Goal: Task Accomplishment & Management: Complete application form

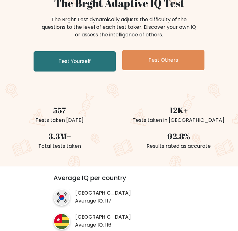
scroll to position [63, 0]
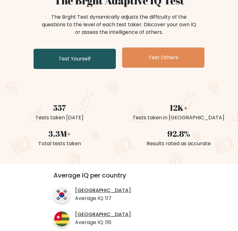
click at [82, 61] on link "Test Yourself" at bounding box center [75, 59] width 82 height 20
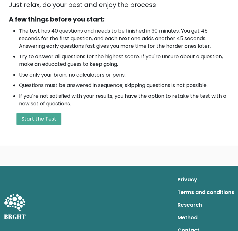
scroll to position [185, 0]
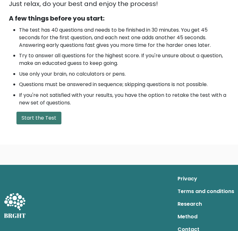
click at [39, 118] on button "Start the Test" at bounding box center [38, 118] width 45 height 13
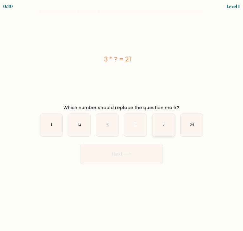
click at [168, 127] on icon "7" at bounding box center [163, 125] width 22 height 22
click at [122, 119] on input "e. 7" at bounding box center [122, 117] width 0 height 3
radio input "true"
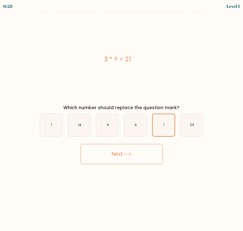
click at [144, 152] on button "Next" at bounding box center [121, 154] width 82 height 20
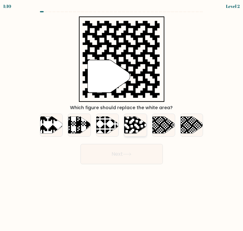
click at [134, 125] on icon at bounding box center [142, 116] width 41 height 41
click at [122, 119] on input "d." at bounding box center [122, 117] width 0 height 3
radio input "true"
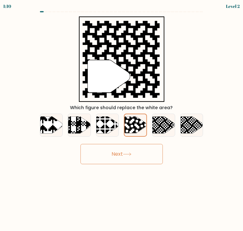
click at [131, 151] on button "Next" at bounding box center [121, 154] width 82 height 20
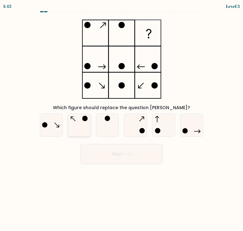
click at [81, 125] on icon at bounding box center [79, 125] width 22 height 22
click at [122, 119] on input "b." at bounding box center [122, 117] width 0 height 3
radio input "true"
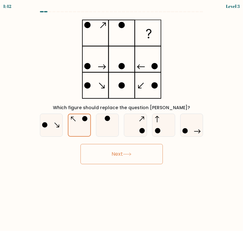
click at [107, 147] on button "Next" at bounding box center [121, 154] width 82 height 20
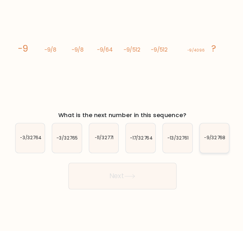
click at [195, 129] on icon "-9/32768" at bounding box center [192, 125] width 22 height 22
click at [122, 119] on input "f. -9/32768" at bounding box center [122, 117] width 0 height 3
radio input "true"
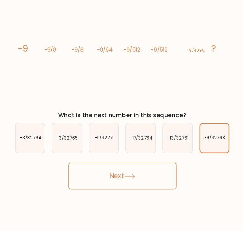
click at [129, 159] on button "Next" at bounding box center [121, 154] width 82 height 20
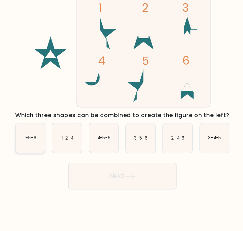
click at [46, 128] on icon "1-5-6" at bounding box center [51, 125] width 22 height 22
click at [122, 119] on input "a. 1-5-6" at bounding box center [122, 117] width 0 height 3
radio input "true"
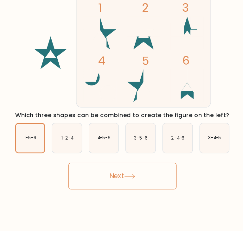
click at [107, 156] on button "Next" at bounding box center [121, 154] width 82 height 20
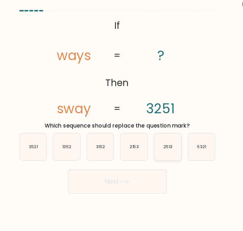
click at [161, 125] on text "2513" at bounding box center [164, 125] width 8 height 5
click at [122, 119] on input "e. 2513" at bounding box center [122, 117] width 0 height 3
radio input "true"
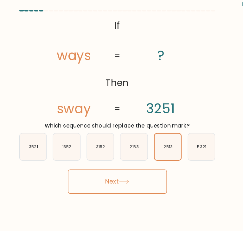
click at [130, 151] on button "Next" at bounding box center [121, 154] width 82 height 20
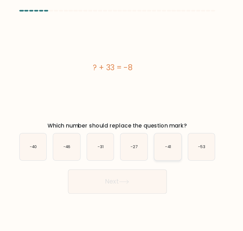
click at [161, 127] on icon "-41" at bounding box center [163, 125] width 22 height 22
click at [122, 119] on input "e. -41" at bounding box center [122, 117] width 0 height 3
radio input "true"
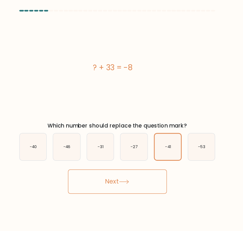
click at [137, 156] on button "Next" at bounding box center [121, 154] width 82 height 20
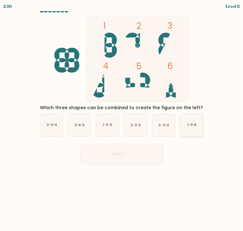
click at [194, 126] on text "1-3-4" at bounding box center [192, 125] width 9 height 5
click at [122, 119] on input "f. 1-3-4" at bounding box center [122, 117] width 0 height 3
radio input "true"
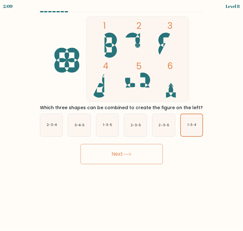
click at [138, 164] on body "2:09 Level 8" at bounding box center [121, 115] width 243 height 231
click at [119, 154] on button "Next" at bounding box center [121, 154] width 82 height 20
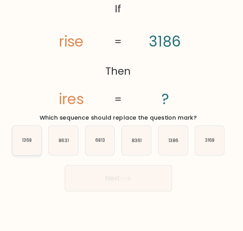
click at [50, 130] on icon "1368" at bounding box center [51, 125] width 22 height 22
click at [122, 119] on input "a. 1368" at bounding box center [122, 117] width 0 height 3
radio input "true"
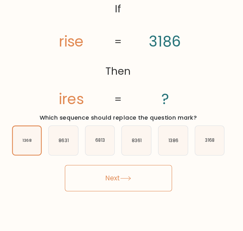
click at [100, 147] on button "Next" at bounding box center [121, 154] width 82 height 20
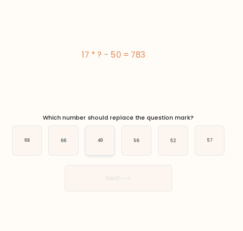
click at [108, 118] on icon "49" at bounding box center [107, 125] width 22 height 22
click at [122, 118] on input "c. 49" at bounding box center [122, 117] width 0 height 3
radio input "true"
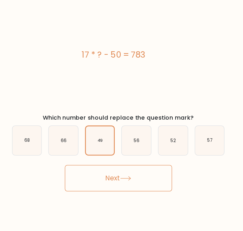
click at [114, 150] on button "Next" at bounding box center [121, 154] width 82 height 20
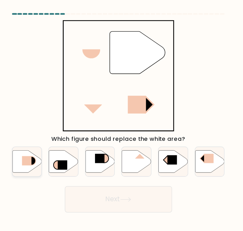
click at [52, 125] on rect at bounding box center [51, 124] width 7 height 7
click at [122, 119] on input "a." at bounding box center [122, 117] width 0 height 3
radio input "true"
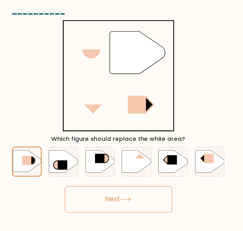
click at [107, 150] on button "Next" at bounding box center [121, 154] width 82 height 20
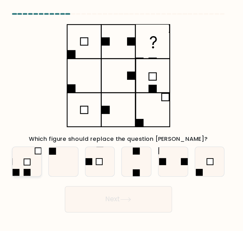
click at [54, 127] on rect at bounding box center [51, 125] width 5 height 5
click at [122, 119] on input "a." at bounding box center [122, 117] width 0 height 3
radio input "true"
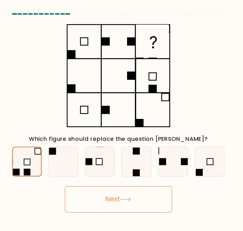
click at [115, 152] on button "Next" at bounding box center [121, 154] width 82 height 20
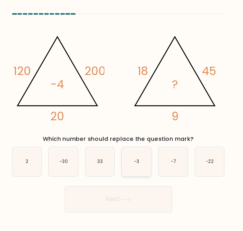
click at [132, 133] on icon "-3" at bounding box center [135, 125] width 22 height 22
click at [122, 119] on input "d. -3" at bounding box center [122, 117] width 0 height 3
radio input "true"
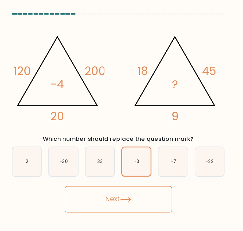
click at [150, 152] on button "Next" at bounding box center [121, 154] width 82 height 20
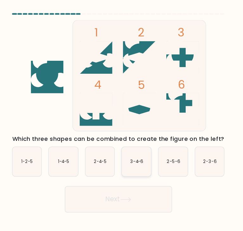
click at [135, 120] on icon "3-4-6" at bounding box center [135, 125] width 22 height 22
click at [122, 119] on input "d. 3-4-6" at bounding box center [122, 117] width 0 height 3
radio input "true"
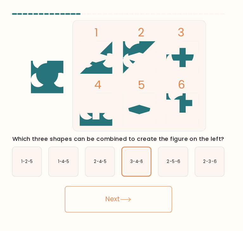
click at [129, 162] on button "Next" at bounding box center [121, 154] width 82 height 20
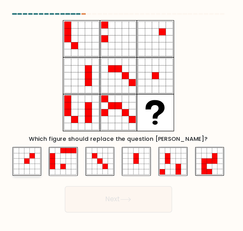
click at [54, 129] on icon at bounding box center [55, 129] width 4 height 4
click at [122, 119] on input "a." at bounding box center [122, 117] width 0 height 3
radio input "true"
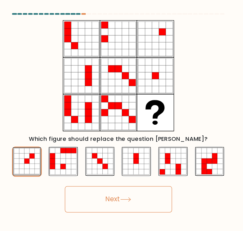
click at [117, 159] on button "Next" at bounding box center [121, 154] width 82 height 20
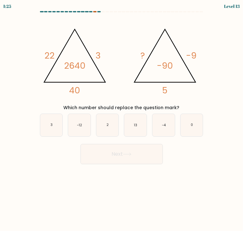
click at [94, 11] on div at bounding box center [94, 11] width 3 height 1
click at [95, 12] on div at bounding box center [94, 11] width 3 height 1
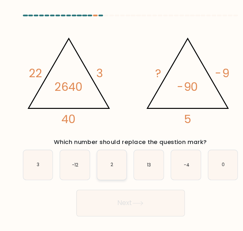
click at [109, 129] on icon "2" at bounding box center [107, 125] width 22 height 22
click at [122, 119] on input "c. 2" at bounding box center [122, 117] width 0 height 3
radio input "true"
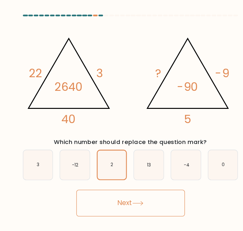
click at [113, 149] on button "Next" at bounding box center [121, 154] width 82 height 20
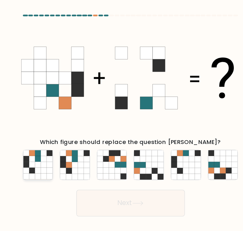
click at [53, 131] on icon at bounding box center [51, 129] width 4 height 4
click at [122, 119] on input "a." at bounding box center [122, 117] width 0 height 3
radio input "true"
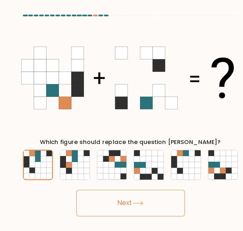
click at [117, 152] on button "Next" at bounding box center [121, 154] width 82 height 20
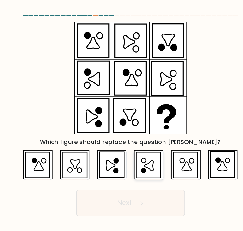
click at [132, 129] on icon at bounding box center [131, 130] width 3 height 4
click at [122, 119] on input "d." at bounding box center [122, 117] width 0 height 3
radio input "true"
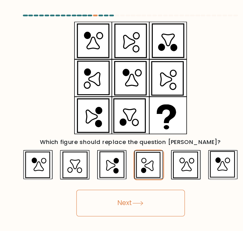
click at [139, 155] on button "Next" at bounding box center [121, 154] width 82 height 20
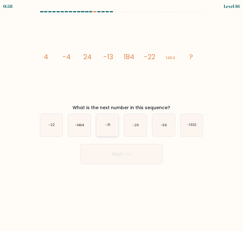
click at [113, 126] on icon "-31" at bounding box center [107, 125] width 22 height 22
click at [122, 119] on input "c. -31" at bounding box center [122, 117] width 0 height 3
radio input "true"
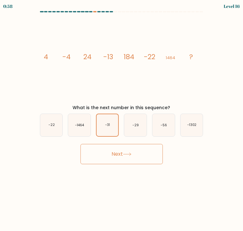
click at [119, 152] on button "Next" at bounding box center [121, 154] width 82 height 20
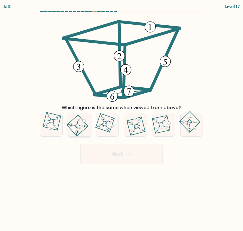
click at [73, 119] on 125 at bounding box center [77, 125] width 21 height 21
click at [122, 119] on input "b." at bounding box center [122, 117] width 0 height 3
radio input "true"
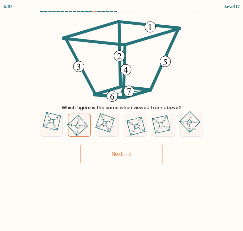
click at [99, 162] on button "Next" at bounding box center [121, 154] width 82 height 20
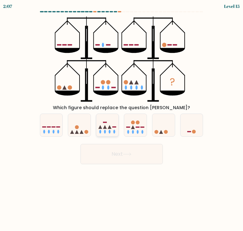
click at [112, 124] on icon at bounding box center [107, 125] width 22 height 19
click at [122, 119] on input "c." at bounding box center [122, 117] width 0 height 3
radio input "true"
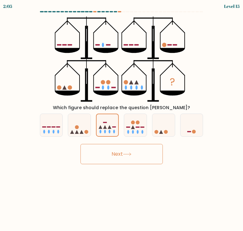
click at [131, 159] on button "Next" at bounding box center [121, 154] width 82 height 20
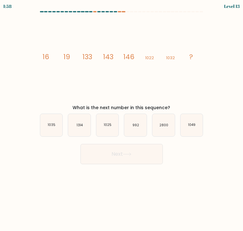
click at [49, 137] on form at bounding box center [121, 87] width 243 height 153
click at [52, 133] on icon "1035" at bounding box center [51, 125] width 22 height 22
click at [122, 119] on input "a. 1035" at bounding box center [122, 117] width 0 height 3
radio input "true"
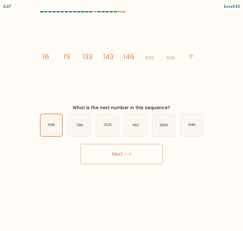
click at [95, 149] on button "Next" at bounding box center [121, 154] width 82 height 20
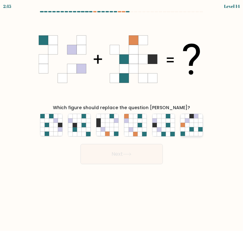
click at [200, 123] on icon at bounding box center [200, 125] width 4 height 4
click at [122, 119] on input "f." at bounding box center [122, 117] width 0 height 3
radio input "true"
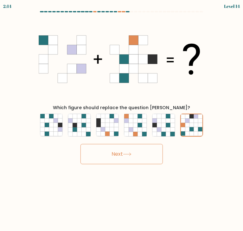
click at [150, 150] on button "Next" at bounding box center [121, 154] width 82 height 20
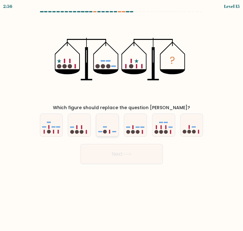
click at [100, 123] on icon at bounding box center [107, 125] width 22 height 19
click at [122, 119] on input "c." at bounding box center [122, 117] width 0 height 3
radio input "true"
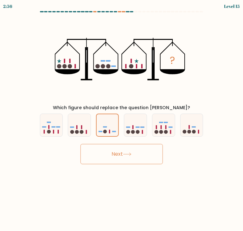
click at [113, 147] on button "Next" at bounding box center [121, 154] width 82 height 20
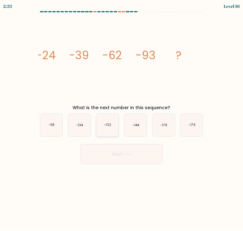
click at [105, 125] on text "-132" at bounding box center [107, 125] width 7 height 5
click at [122, 119] on input "c. -132" at bounding box center [122, 117] width 0 height 3
radio input "true"
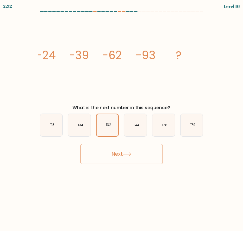
click at [128, 156] on icon at bounding box center [127, 154] width 9 height 3
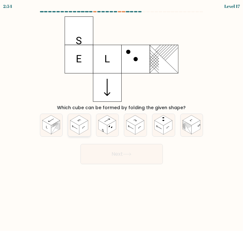
click at [81, 136] on icon at bounding box center [79, 125] width 22 height 22
click at [122, 119] on input "b." at bounding box center [122, 117] width 0 height 3
radio input "true"
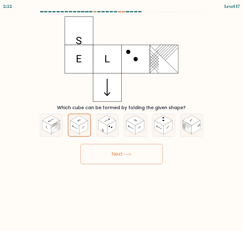
click at [115, 150] on button "Next" at bounding box center [121, 154] width 82 height 20
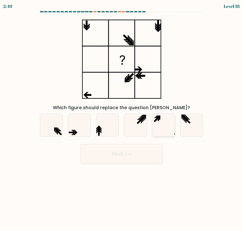
click at [160, 121] on icon at bounding box center [163, 125] width 22 height 22
click at [122, 119] on input "e." at bounding box center [122, 117] width 0 height 3
radio input "true"
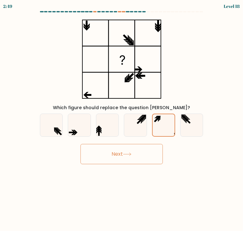
click at [120, 159] on button "Next" at bounding box center [121, 154] width 82 height 20
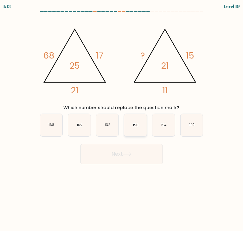
click at [132, 127] on icon "150" at bounding box center [135, 125] width 22 height 22
click at [122, 119] on input "d. 150" at bounding box center [122, 117] width 0 height 3
radio input "true"
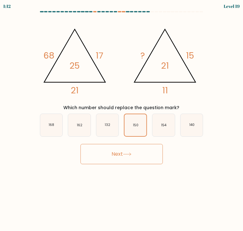
click at [134, 153] on button "Next" at bounding box center [121, 154] width 82 height 20
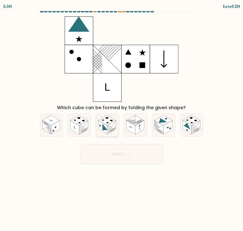
click at [106, 124] on rect at bounding box center [107, 120] width 18 height 10
click at [122, 119] on input "c." at bounding box center [122, 117] width 0 height 3
radio input "true"
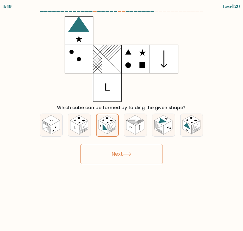
click at [119, 156] on button "Next" at bounding box center [121, 154] width 82 height 20
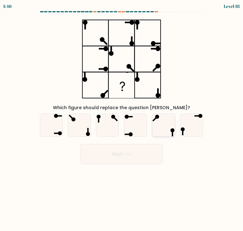
click at [166, 126] on icon at bounding box center [163, 125] width 22 height 22
click at [122, 119] on input "e." at bounding box center [122, 117] width 0 height 3
radio input "true"
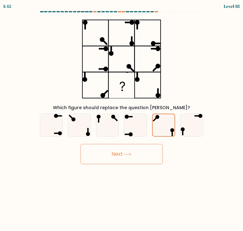
click at [128, 155] on icon at bounding box center [127, 154] width 9 height 3
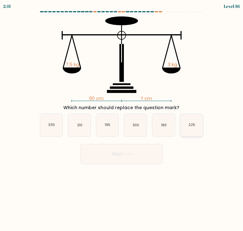
click at [202, 124] on icon "225" at bounding box center [192, 125] width 22 height 22
click at [122, 119] on input "f. 225" at bounding box center [122, 117] width 0 height 3
radio input "true"
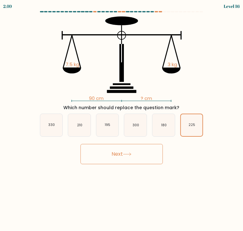
click at [131, 153] on icon at bounding box center [127, 154] width 9 height 3
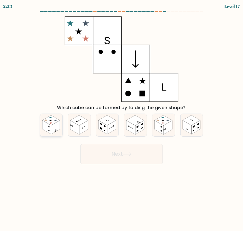
click at [55, 126] on rect at bounding box center [55, 128] width 9 height 14
click at [122, 119] on input "a." at bounding box center [122, 117] width 0 height 3
radio input "true"
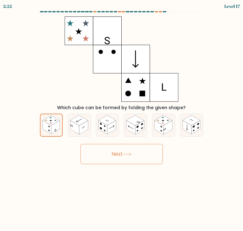
click at [107, 158] on button "Next" at bounding box center [121, 154] width 82 height 20
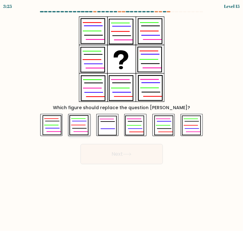
click at [85, 129] on icon at bounding box center [80, 129] width 14 height 0
click at [122, 119] on input "b." at bounding box center [122, 117] width 0 height 3
radio input "true"
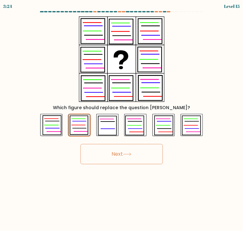
click at [105, 150] on button "Next" at bounding box center [121, 154] width 82 height 20
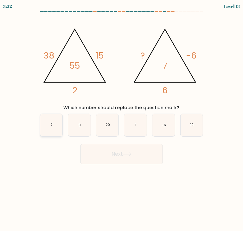
click at [53, 120] on icon "7" at bounding box center [51, 125] width 22 height 22
click at [122, 119] on input "a. 7" at bounding box center [122, 117] width 0 height 3
radio input "true"
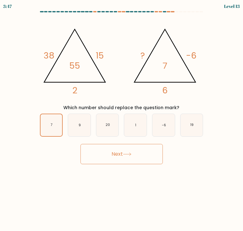
click at [124, 158] on button "Next" at bounding box center [121, 154] width 82 height 20
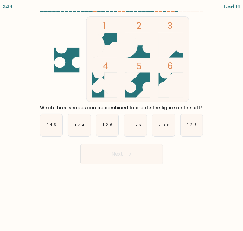
click at [151, 133] on div "e. 2-3-6" at bounding box center [164, 125] width 28 height 23
click at [143, 131] on icon "3-5-6" at bounding box center [135, 125] width 22 height 22
click at [122, 119] on input "d. 3-5-6" at bounding box center [122, 117] width 0 height 3
radio input "true"
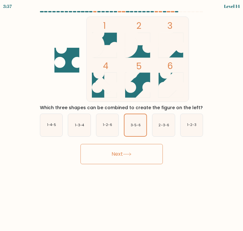
click at [124, 156] on button "Next" at bounding box center [121, 154] width 82 height 20
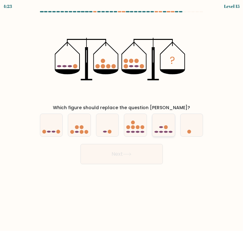
click at [167, 129] on icon at bounding box center [163, 125] width 22 height 19
click at [122, 119] on input "e." at bounding box center [122, 117] width 0 height 3
radio input "true"
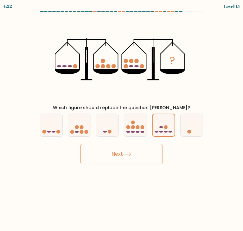
click at [119, 163] on button "Next" at bounding box center [121, 154] width 82 height 20
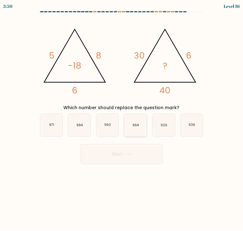
click at [137, 124] on text "964" at bounding box center [136, 125] width 7 height 5
click at [122, 119] on input "d. 964" at bounding box center [122, 117] width 0 height 3
radio input "true"
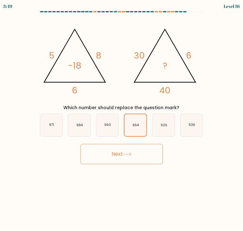
click at [141, 149] on button "Next" at bounding box center [121, 154] width 82 height 20
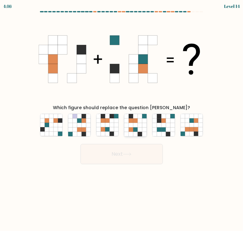
click at [137, 124] on icon at bounding box center [135, 125] width 4 height 4
click at [122, 119] on input "d." at bounding box center [122, 117] width 0 height 3
radio input "true"
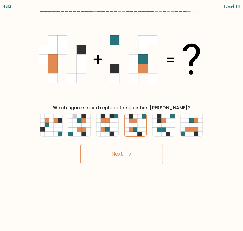
click at [135, 152] on button "Next" at bounding box center [121, 154] width 82 height 20
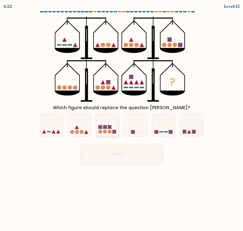
click at [105, 127] on rect at bounding box center [105, 127] width 4 height 4
click at [122, 119] on input "c." at bounding box center [122, 117] width 0 height 3
radio input "true"
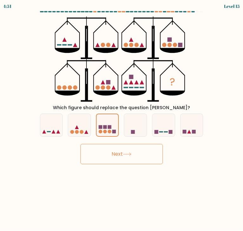
click at [121, 157] on button "Next" at bounding box center [121, 154] width 82 height 20
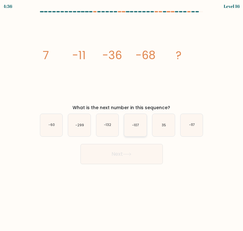
click at [134, 131] on icon "-107" at bounding box center [135, 125] width 22 height 22
click at [122, 119] on input "d. -107" at bounding box center [122, 117] width 0 height 3
radio input "true"
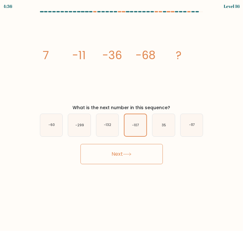
click at [126, 159] on button "Next" at bounding box center [121, 154] width 82 height 20
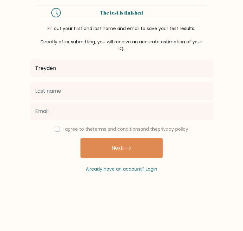
type input "Treyden"
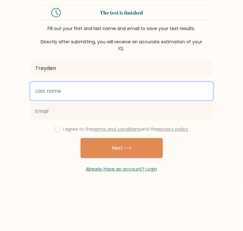
click at [68, 95] on input "text" at bounding box center [121, 91] width 182 height 18
type input "Tay"
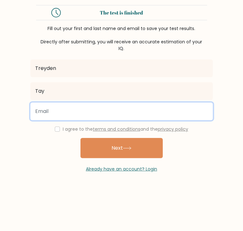
click at [60, 110] on input "email" at bounding box center [121, 112] width 182 height 18
type input "trident9870@gmail.com"
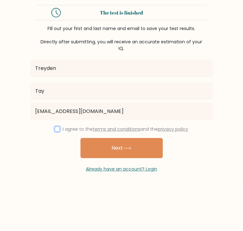
click at [56, 129] on input "checkbox" at bounding box center [57, 129] width 5 height 5
checkbox input "true"
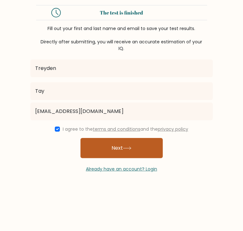
click at [101, 147] on button "Next" at bounding box center [121, 148] width 82 height 20
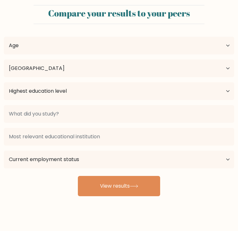
select select "SG"
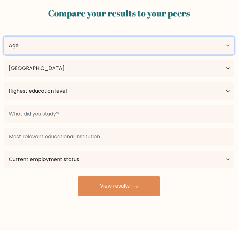
click at [96, 48] on select "Age Under 18 years old 18-24 years old 25-34 years old 35-44 years old 45-54 ye…" at bounding box center [119, 46] width 231 height 18
select select "min_18"
click at [4, 37] on select "Age Under 18 years old 18-24 years old 25-34 years old 35-44 years old 45-54 ye…" at bounding box center [119, 46] width 231 height 18
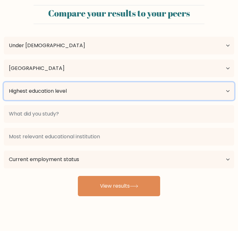
click at [74, 95] on select "Highest education level No schooling Primary Lower Secondary Upper Secondary Oc…" at bounding box center [119, 91] width 231 height 18
select select "upper_secondary"
click at [4, 82] on select "Highest education level No schooling Primary Lower Secondary Upper Secondary Oc…" at bounding box center [119, 91] width 231 height 18
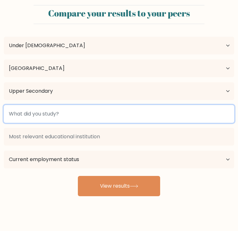
click at [50, 117] on input at bounding box center [119, 114] width 231 height 18
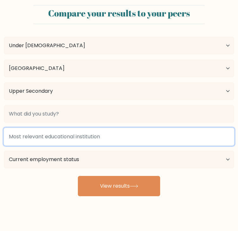
click at [53, 136] on input at bounding box center [119, 137] width 231 height 18
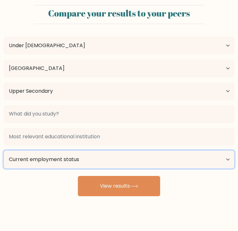
click at [56, 163] on select "Current employment status Employed Student Retired Other / prefer not to answer" at bounding box center [119, 160] width 231 height 18
select select "student"
click at [4, 151] on select "Current employment status Employed Student Retired Other / prefer not to answer" at bounding box center [119, 160] width 231 height 18
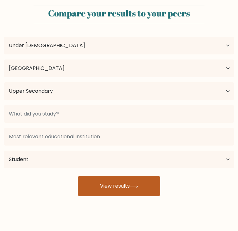
click at [101, 185] on button "View results" at bounding box center [119, 186] width 82 height 20
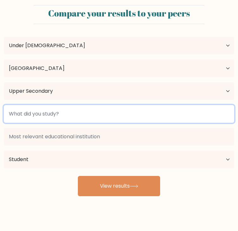
click at [45, 114] on input at bounding box center [119, 114] width 231 height 18
type input "E"
type input "M"
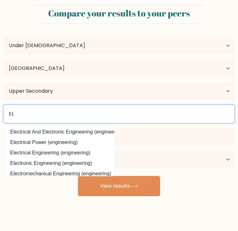
type input "E"
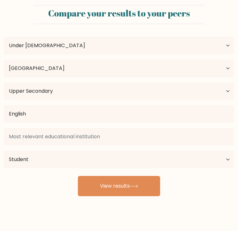
click at [51, 132] on div "Treyden Tay Age Under 18 years old 18-24 years old 25-34 years old 35-44 years …" at bounding box center [119, 112] width 238 height 167
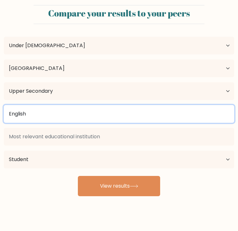
click at [44, 119] on input "English" at bounding box center [119, 114] width 231 height 18
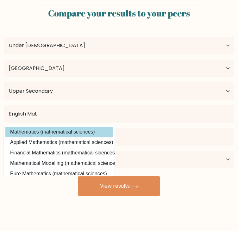
click at [46, 132] on div "Treyden Tay Age Under 18 years old 18-24 years old 25-34 years old 35-44 years …" at bounding box center [119, 112] width 238 height 167
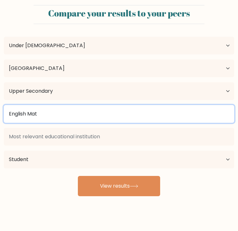
click at [44, 117] on input "English Mat" at bounding box center [119, 114] width 231 height 18
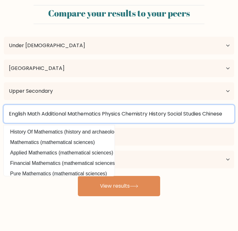
type input "English Math Additional Mathematics Physics Chemistry History Social Studies Ch…"
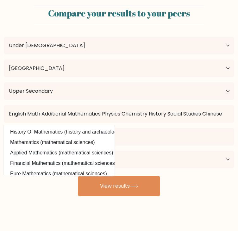
click at [42, 186] on div "Treyden Tay Age Under 18 years old 18-24 years old 25-34 years old 35-44 years …" at bounding box center [119, 112] width 238 height 167
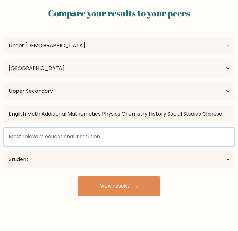
click at [61, 136] on input at bounding box center [119, 137] width 231 height 18
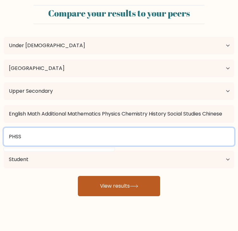
type input "PHSS"
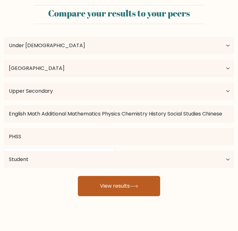
click at [101, 186] on button "View results" at bounding box center [119, 186] width 82 height 20
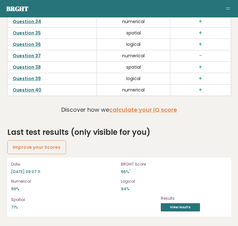
scroll to position [2053, 4]
click at [183, 209] on link "View results" at bounding box center [180, 207] width 39 height 8
